Goal: Find specific page/section

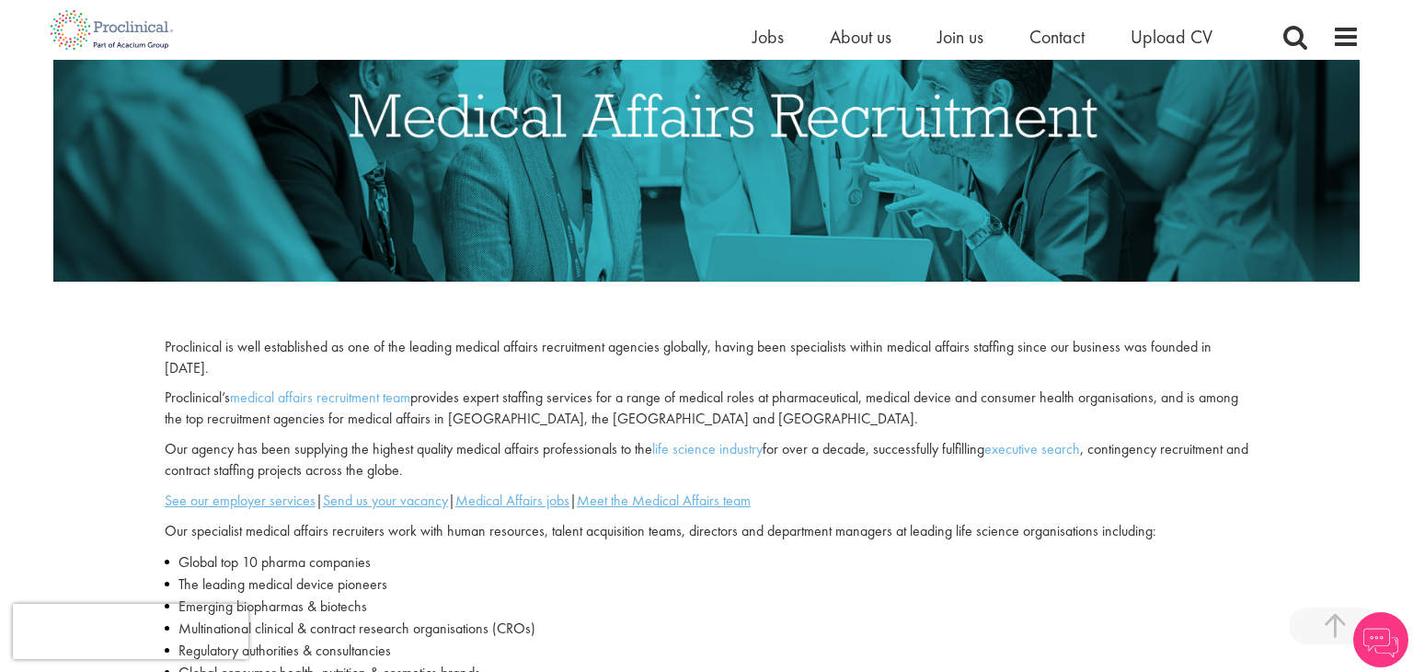
scroll to position [357, 0]
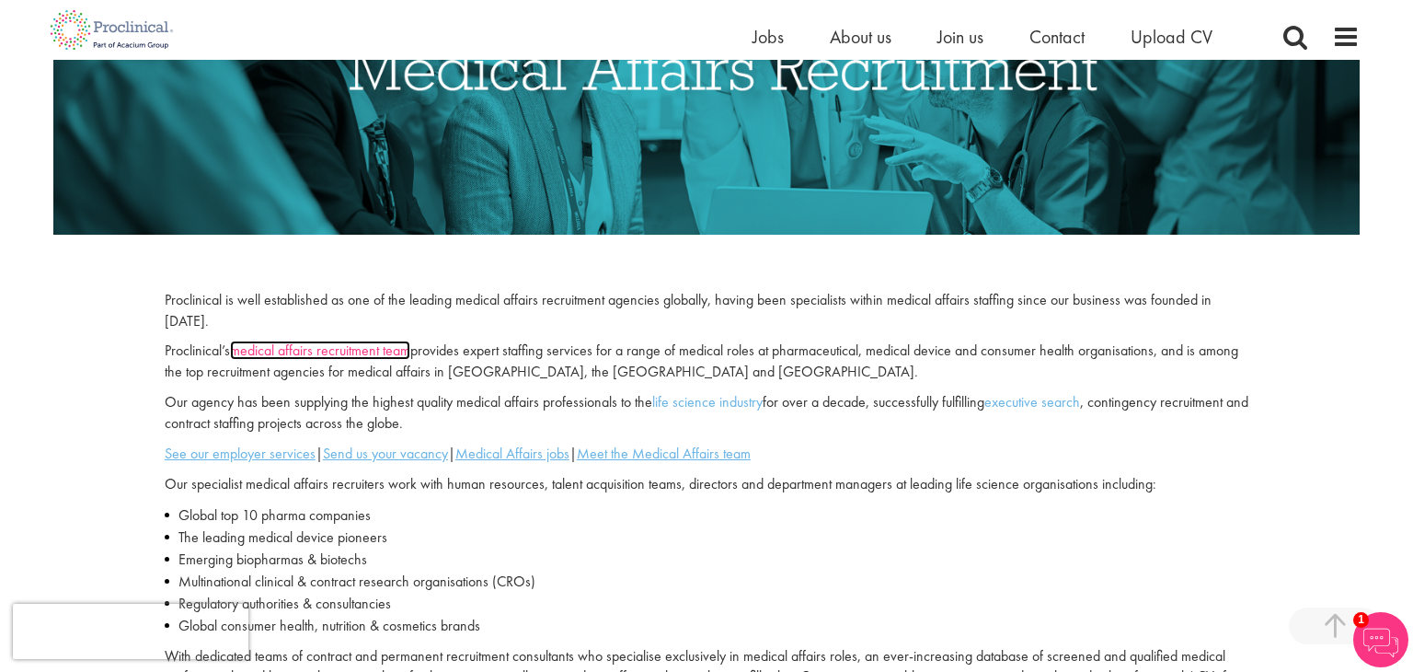
click at [380, 351] on link "medical affairs recruitment team" at bounding box center [320, 349] width 180 height 19
